Goal: Task Accomplishment & Management: Complete application form

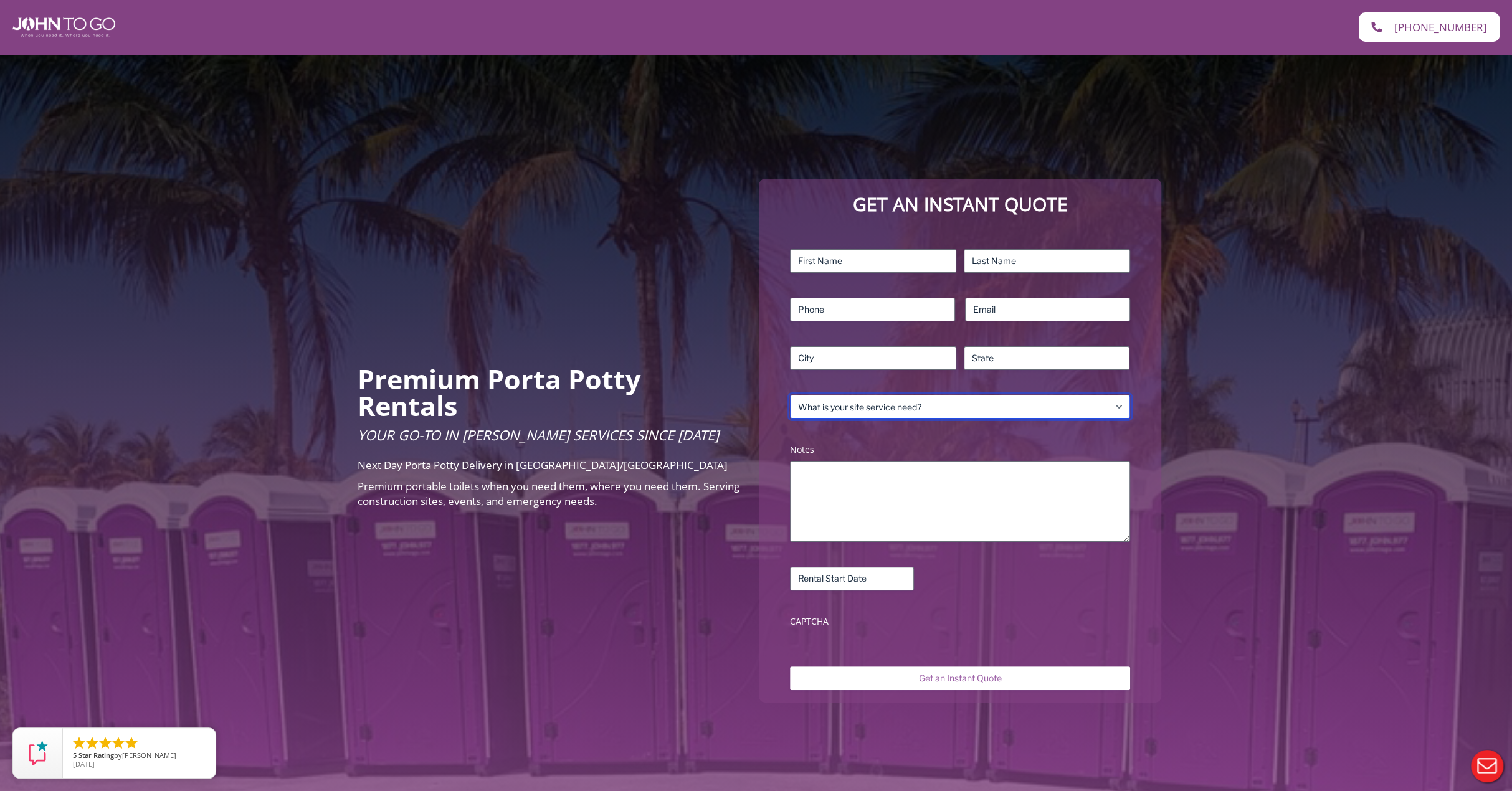
click at [837, 397] on select "What is your site service need? Consumer Construction – Commercial Construction…" at bounding box center [959, 407] width 340 height 24
click at [790, 395] on select "What is your site service need? Consumer Construction – Commercial Construction…" at bounding box center [959, 407] width 340 height 24
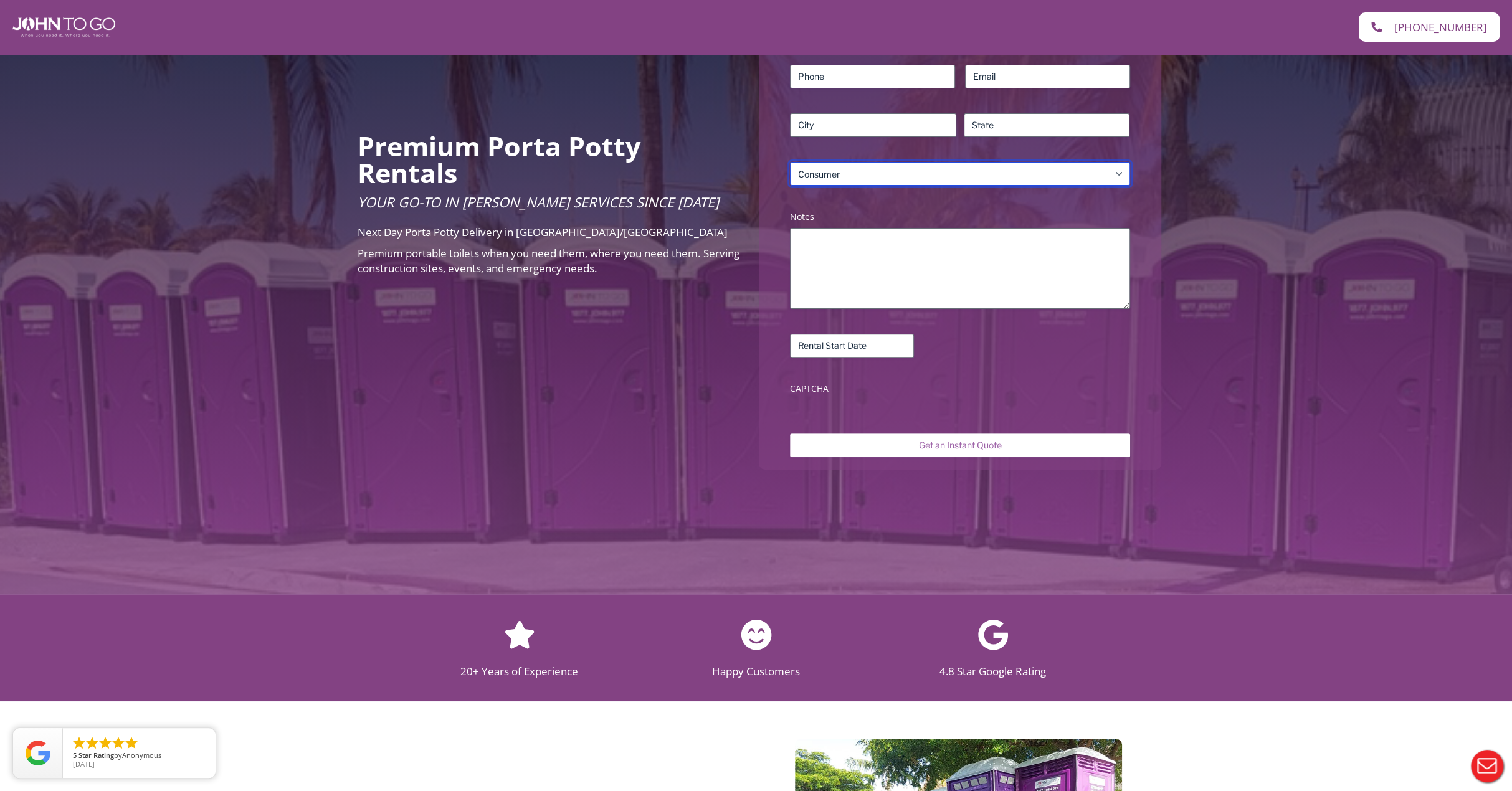
scroll to position [62, 0]
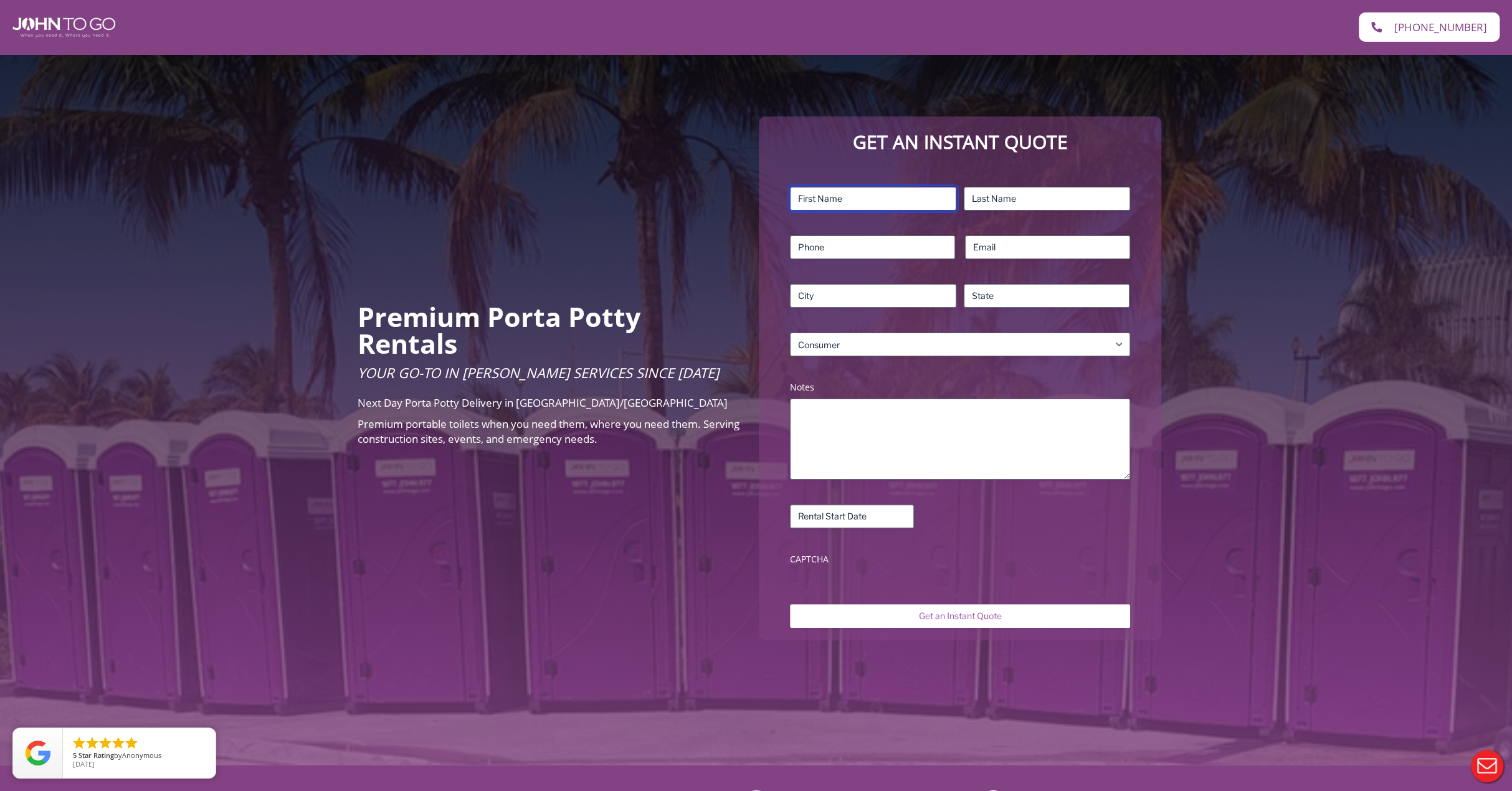
click at [845, 202] on input "First" at bounding box center [873, 199] width 166 height 24
click at [915, 335] on select "What is your site service need? Consumer Construction – Commercial Construction…" at bounding box center [959, 344] width 340 height 24
select select "Construction - Commercial"
click at [790, 333] on select "What is your site service need? Consumer Construction – Commercial Construction…" at bounding box center [959, 344] width 340 height 24
click at [877, 509] on input "Rental Start Date (Required)" at bounding box center [852, 516] width 124 height 24
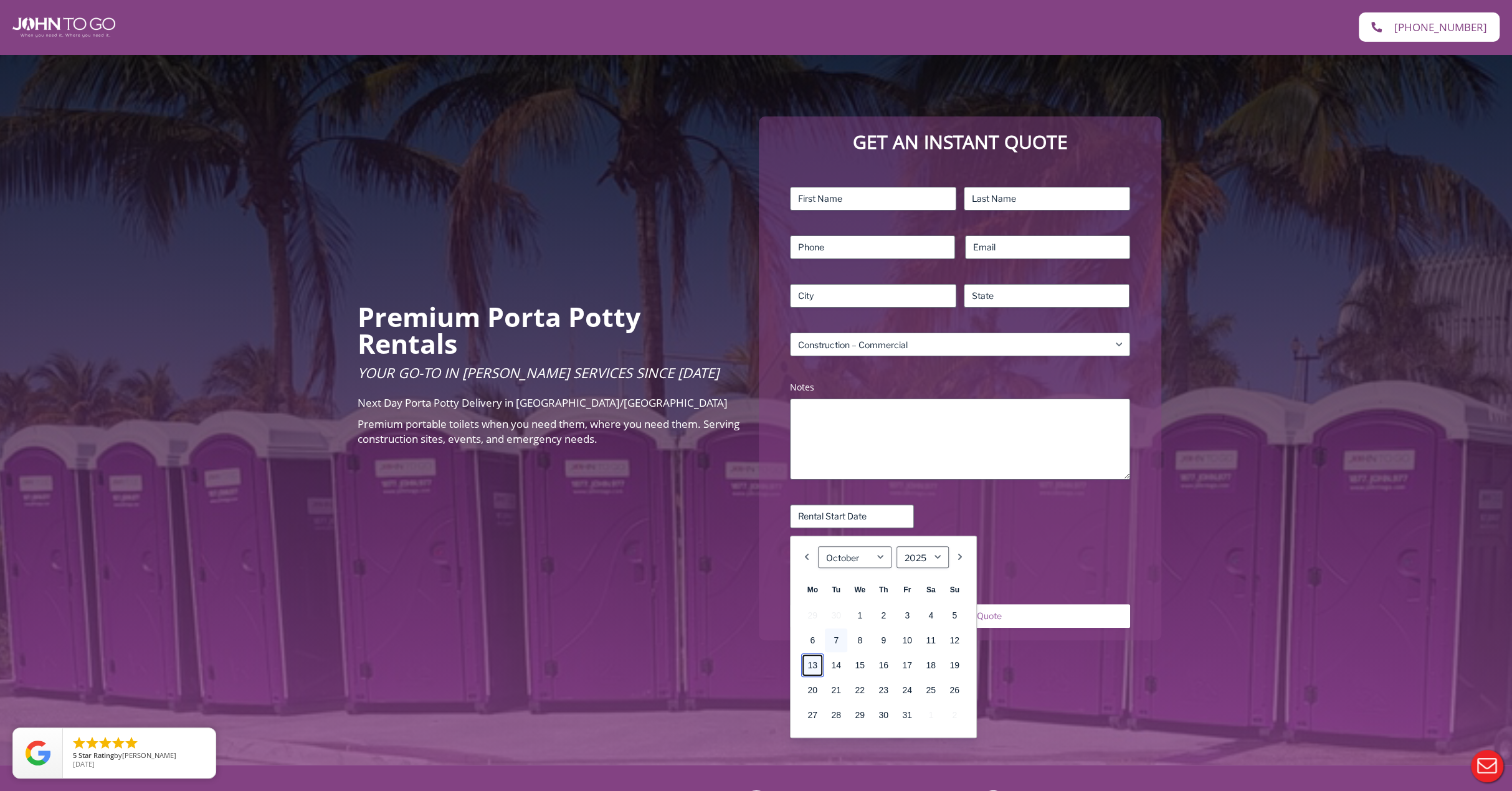
click at [809, 669] on link "13" at bounding box center [812, 665] width 22 height 24
type input "[DATE]"
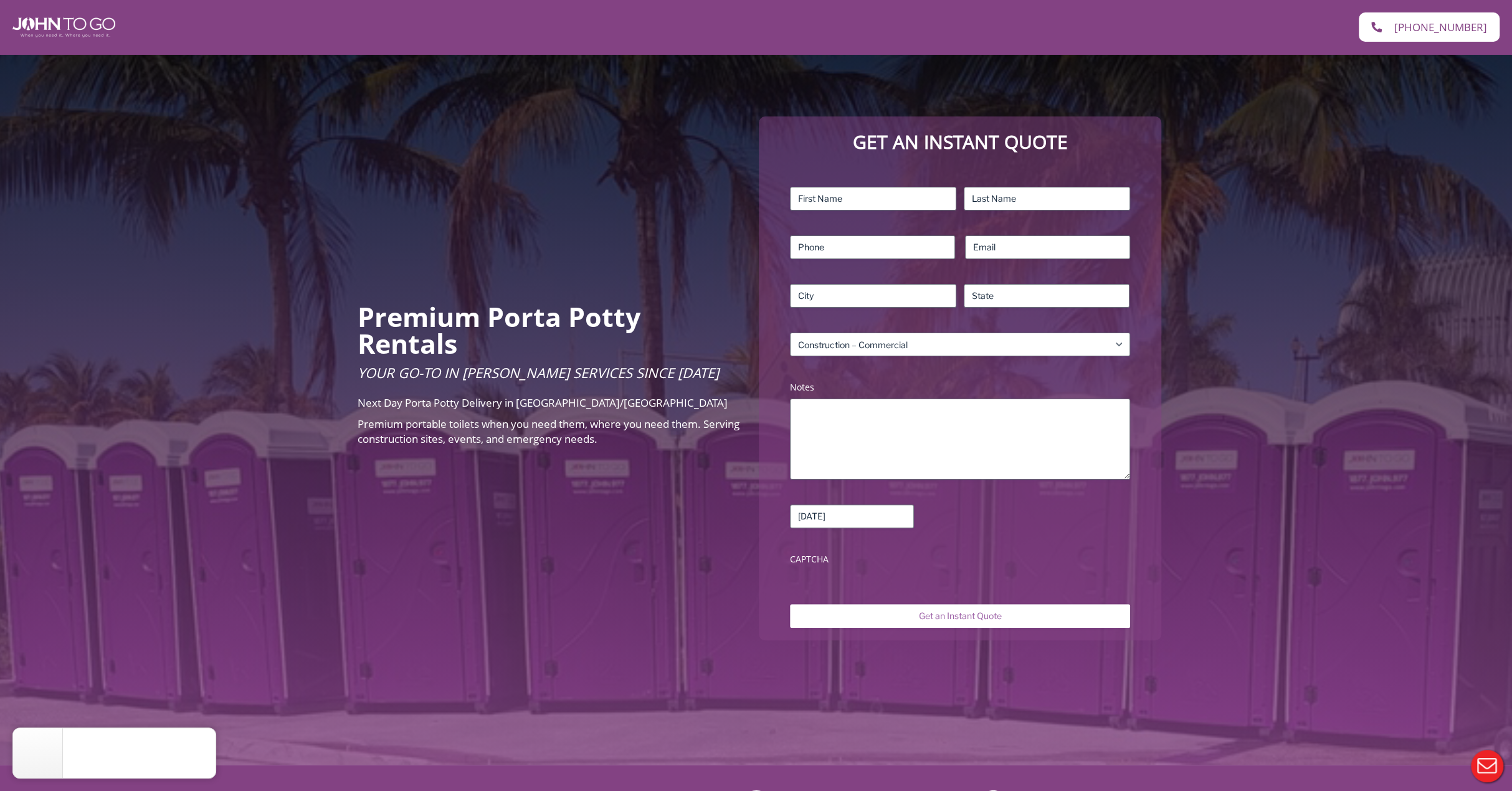
click at [956, 551] on div "Name (Required) First Last Phone (Required) Email (Required) Address (Required)…" at bounding box center [959, 379] width 352 height 396
click at [877, 202] on input "First" at bounding box center [873, 199] width 166 height 24
type input "m"
type input "Miky"
type input "Rojas"
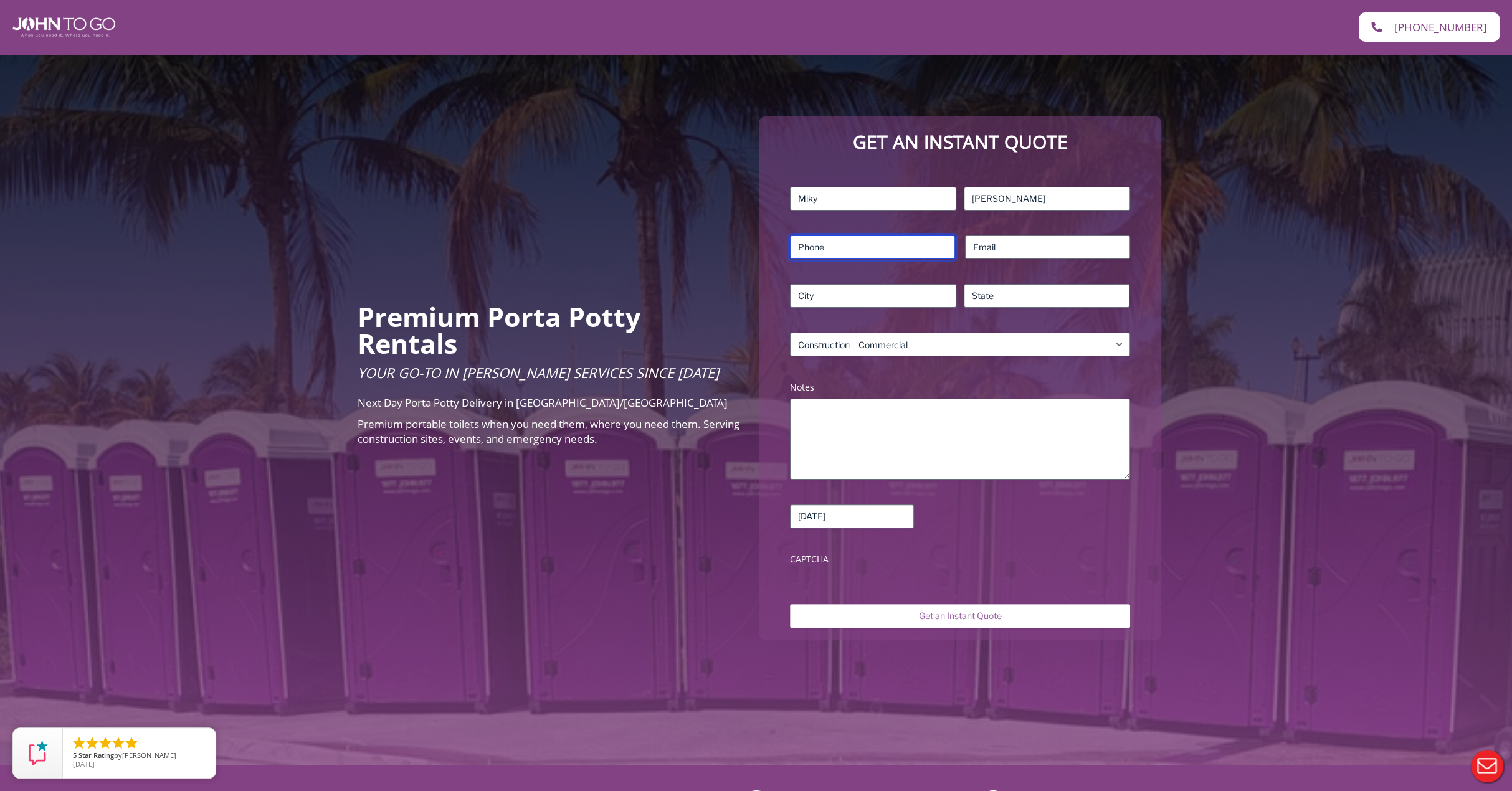
click at [883, 256] on input "Phone (Required)" at bounding box center [872, 247] width 165 height 24
type input "8624137300"
click at [1008, 243] on input "Email (Required)" at bounding box center [1047, 247] width 165 height 24
type input "mr_roofing@yahoo.com"
type input "Phillipsburg"
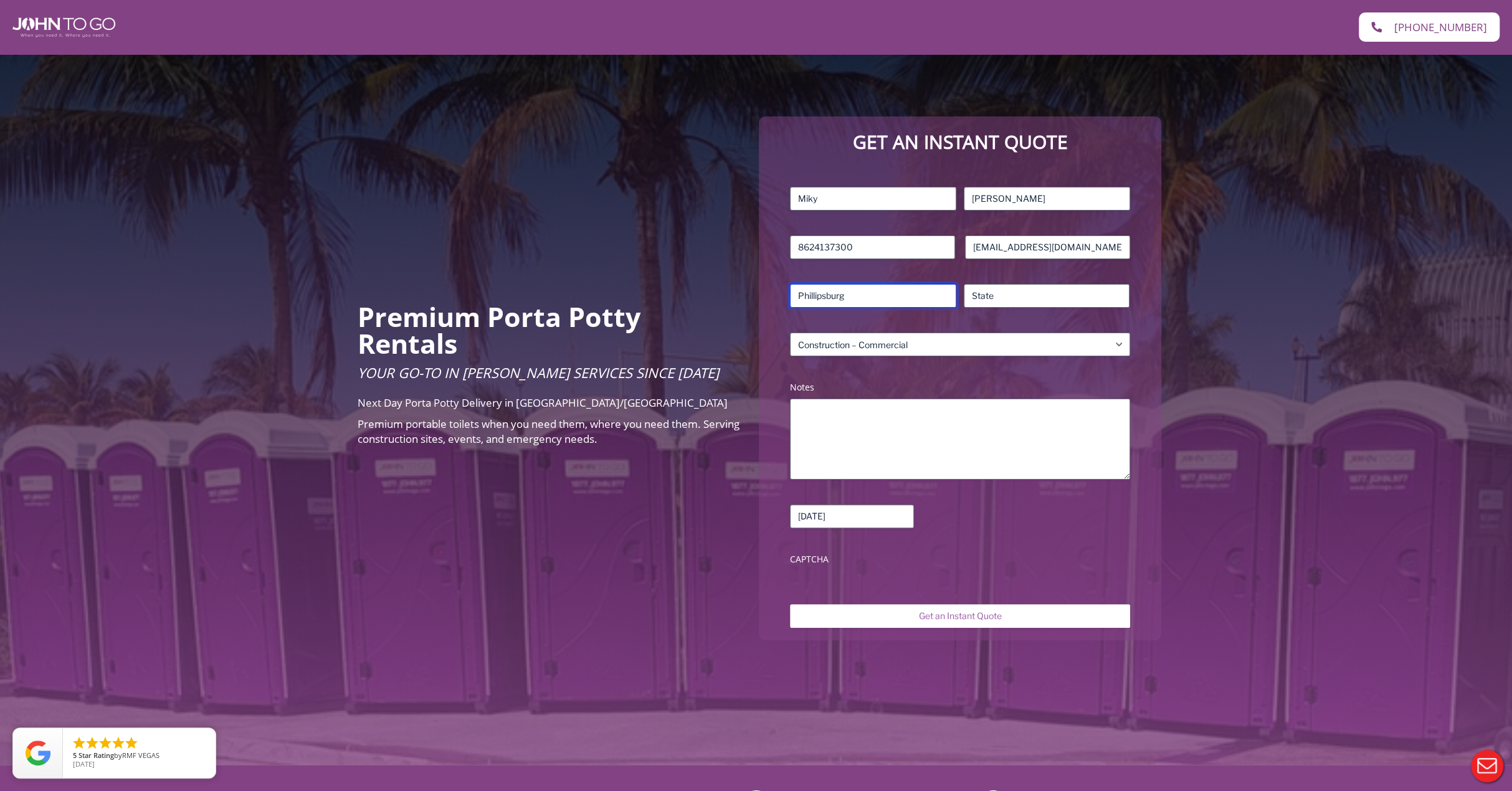
type input "NJ"
drag, startPoint x: 924, startPoint y: 291, endPoint x: 708, endPoint y: 272, distance: 216.8
click at [708, 272] on div "Premium Porta Potty Rentals Your Go-To in Porta John Services Since 2004 Next D…" at bounding box center [756, 378] width 1512 height 773
type input "Summit"
drag, startPoint x: 865, startPoint y: 245, endPoint x: 733, endPoint y: 234, distance: 132.5
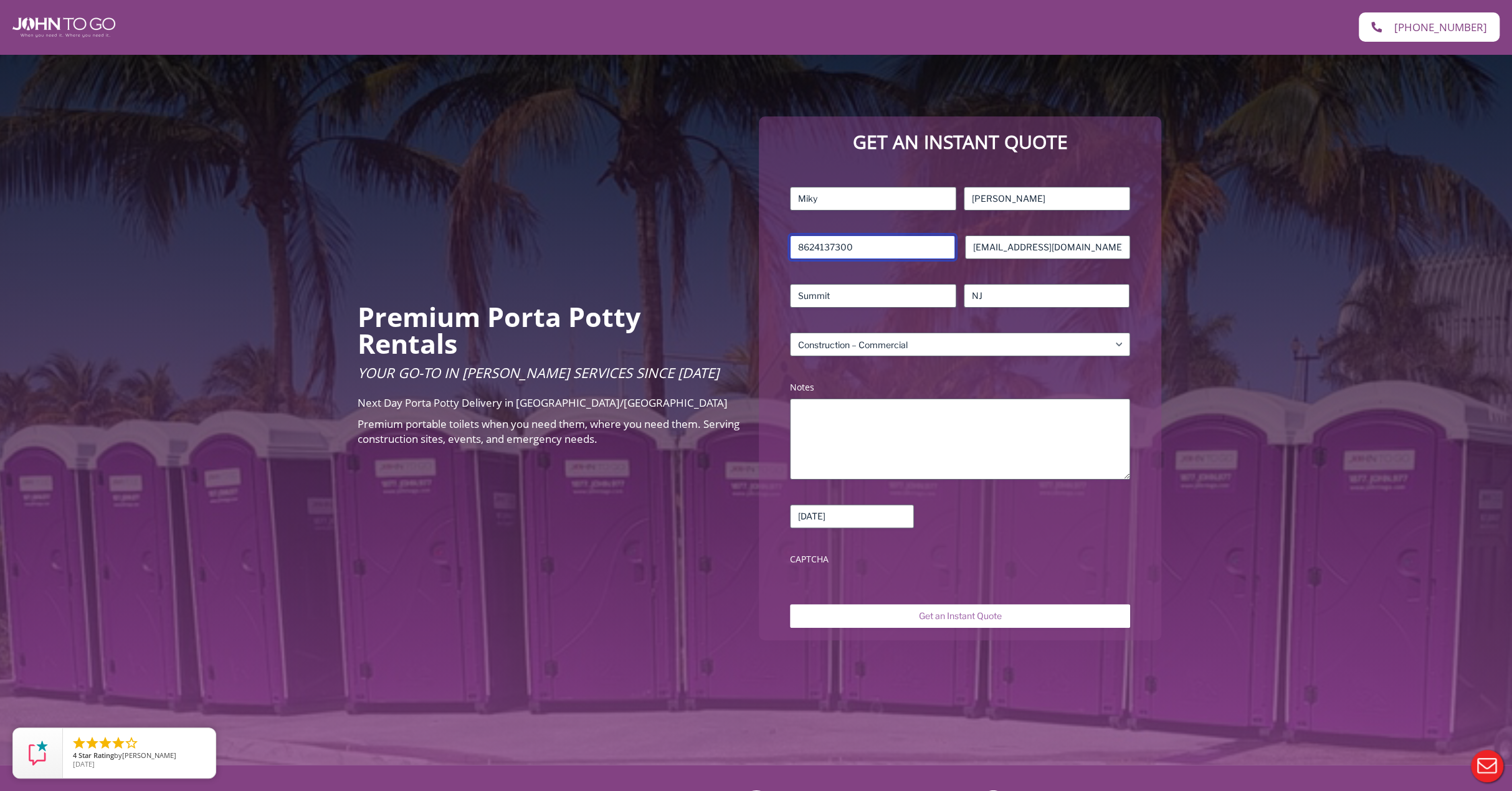
click at [733, 234] on div "Premium Porta Potty Rentals Your Go-To in Porta John Services Since 2004 Next D…" at bounding box center [756, 378] width 1512 height 773
click at [815, 246] on input "865427" at bounding box center [872, 247] width 165 height 24
click at [836, 244] on input "865427" at bounding box center [872, 247] width 165 height 24
type input "865427752"
drag, startPoint x: 1011, startPoint y: 249, endPoint x: 926, endPoint y: 232, distance: 86.7
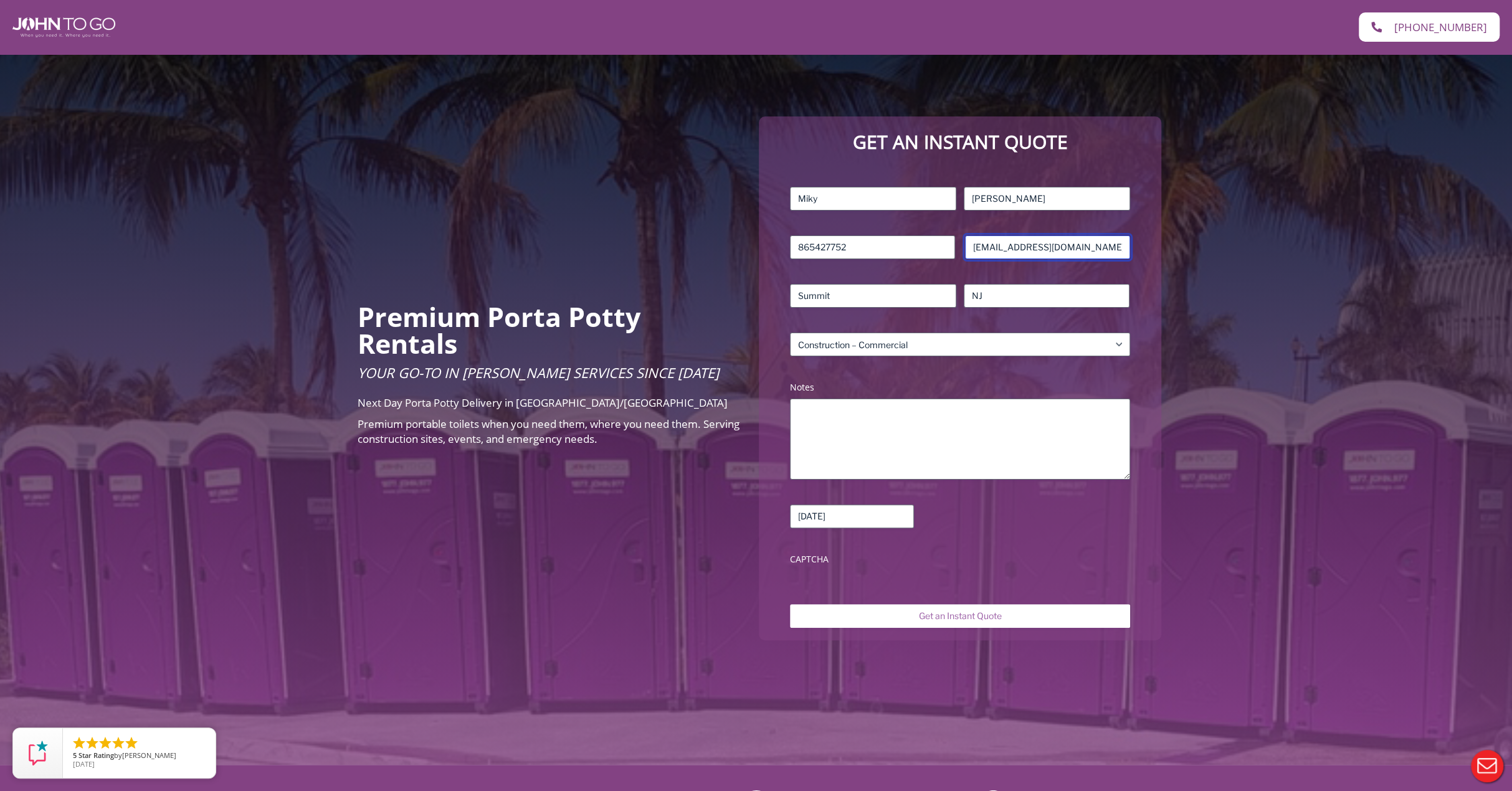
click at [926, 232] on div "Name (Required) Miky First Rojas Last Phone (Required) 865427752 Email (Require…" at bounding box center [959, 379] width 352 height 396
type input "[EMAIL_ADDRESS][DOMAIN_NAME]"
drag, startPoint x: 995, startPoint y: 196, endPoint x: 926, endPoint y: 199, distance: 69.1
click at [926, 199] on div "Miky First Rojas Last" at bounding box center [959, 199] width 347 height 24
type input "dudc"
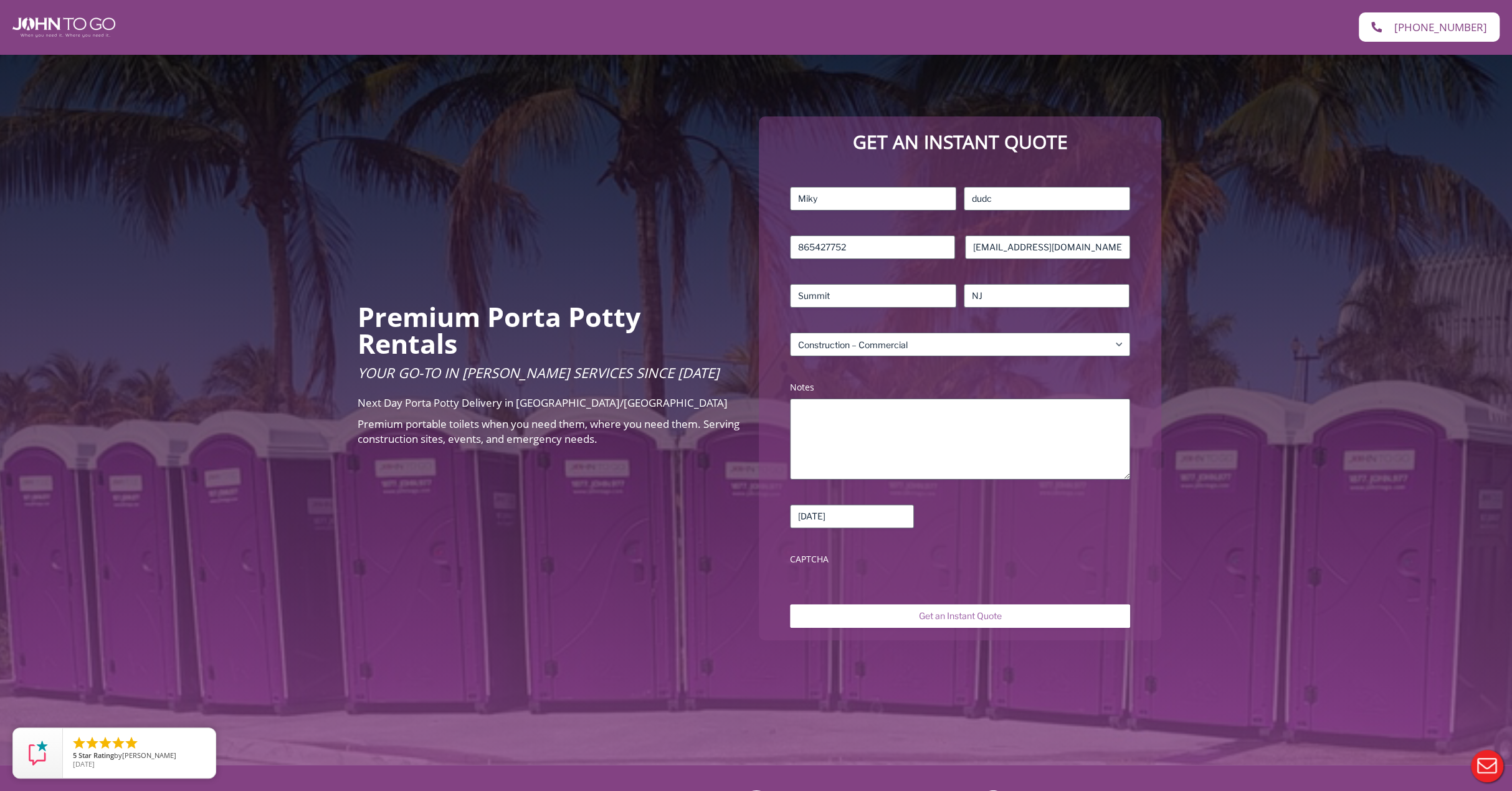
click at [865, 389] on label "Notes (Required)" at bounding box center [959, 387] width 340 height 12
click at [865, 399] on textarea "Notes (Required)" at bounding box center [959, 439] width 340 height 81
click at [872, 602] on form "Name (Required) Miky First dudc Last Phone (Required) 865427752 Email (Required…" at bounding box center [959, 398] width 377 height 460
click at [878, 613] on input "Get an Instant Quote" at bounding box center [959, 616] width 340 height 24
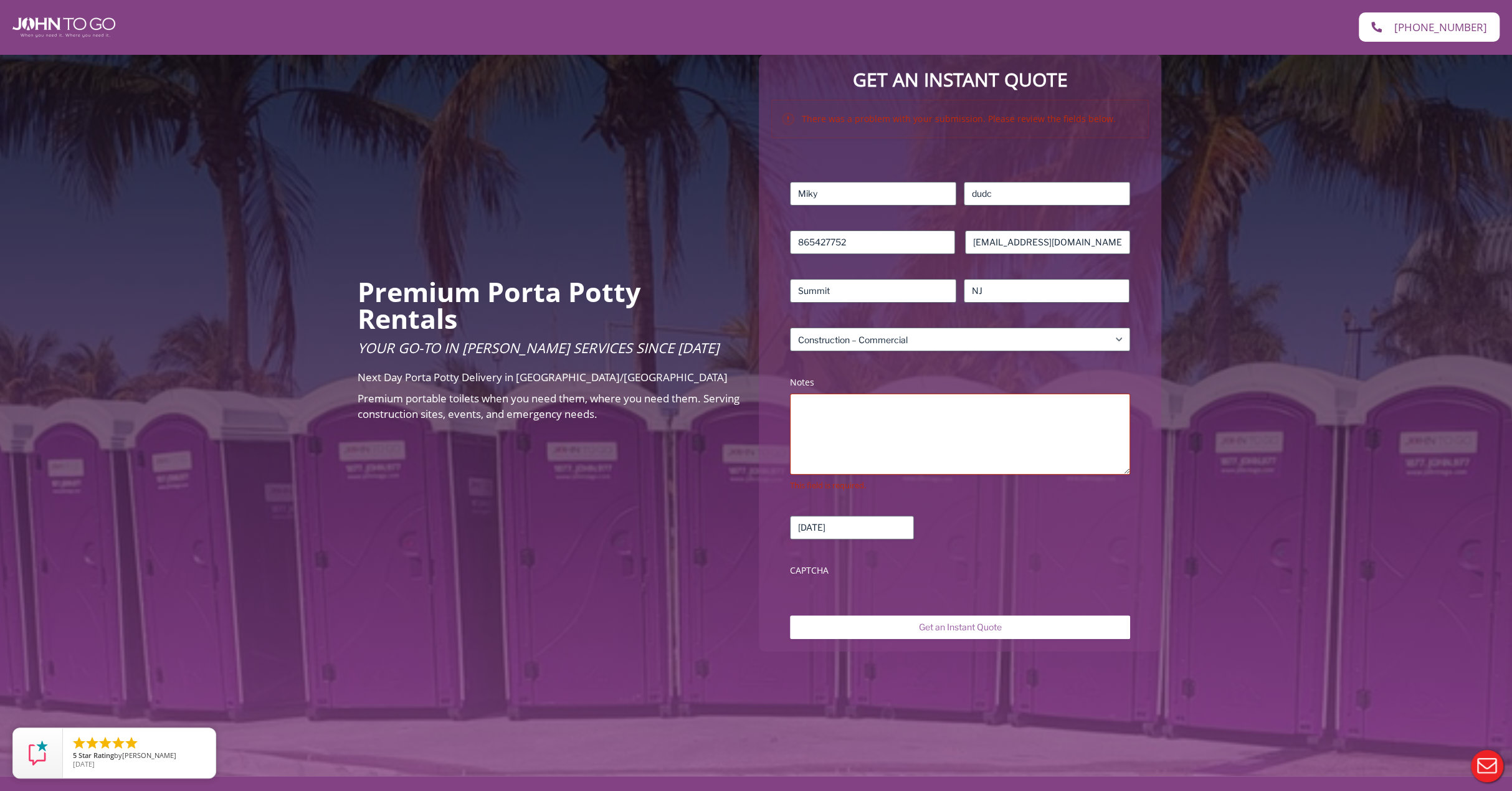
scroll to position [374, 0]
